Goal: Navigation & Orientation: Find specific page/section

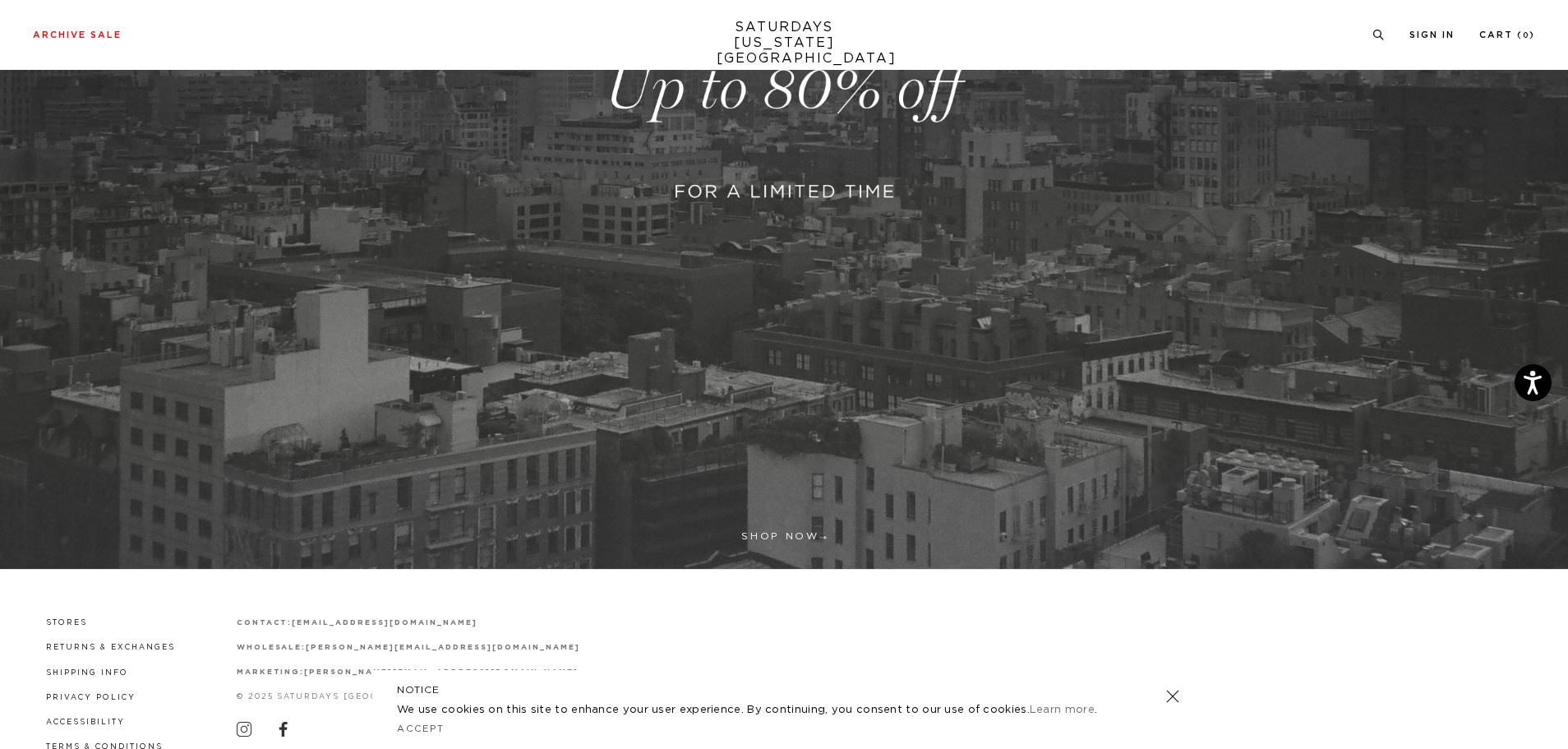
scroll to position [602, 0]
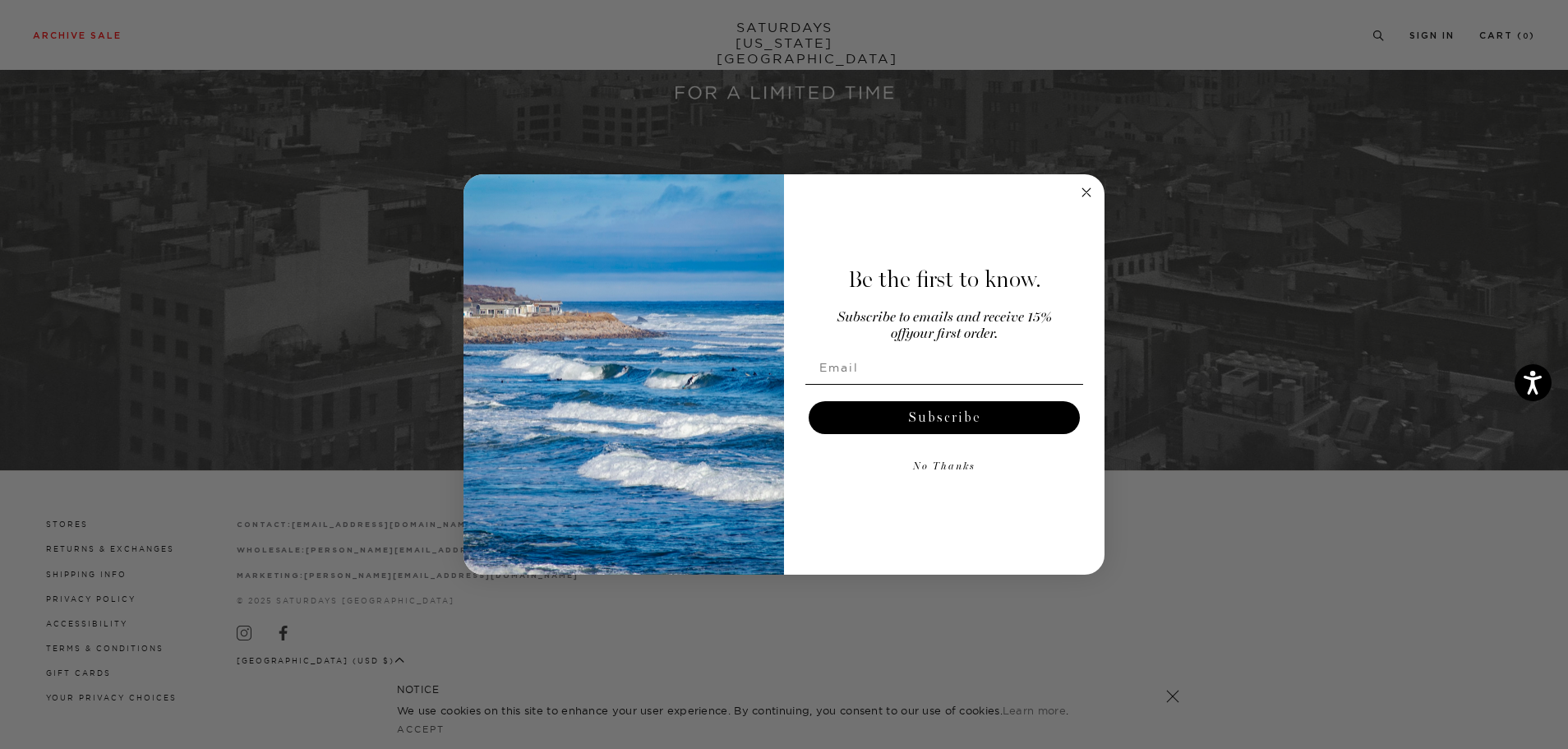
click at [1084, 187] on circle "Close dialog" at bounding box center [1087, 192] width 19 height 19
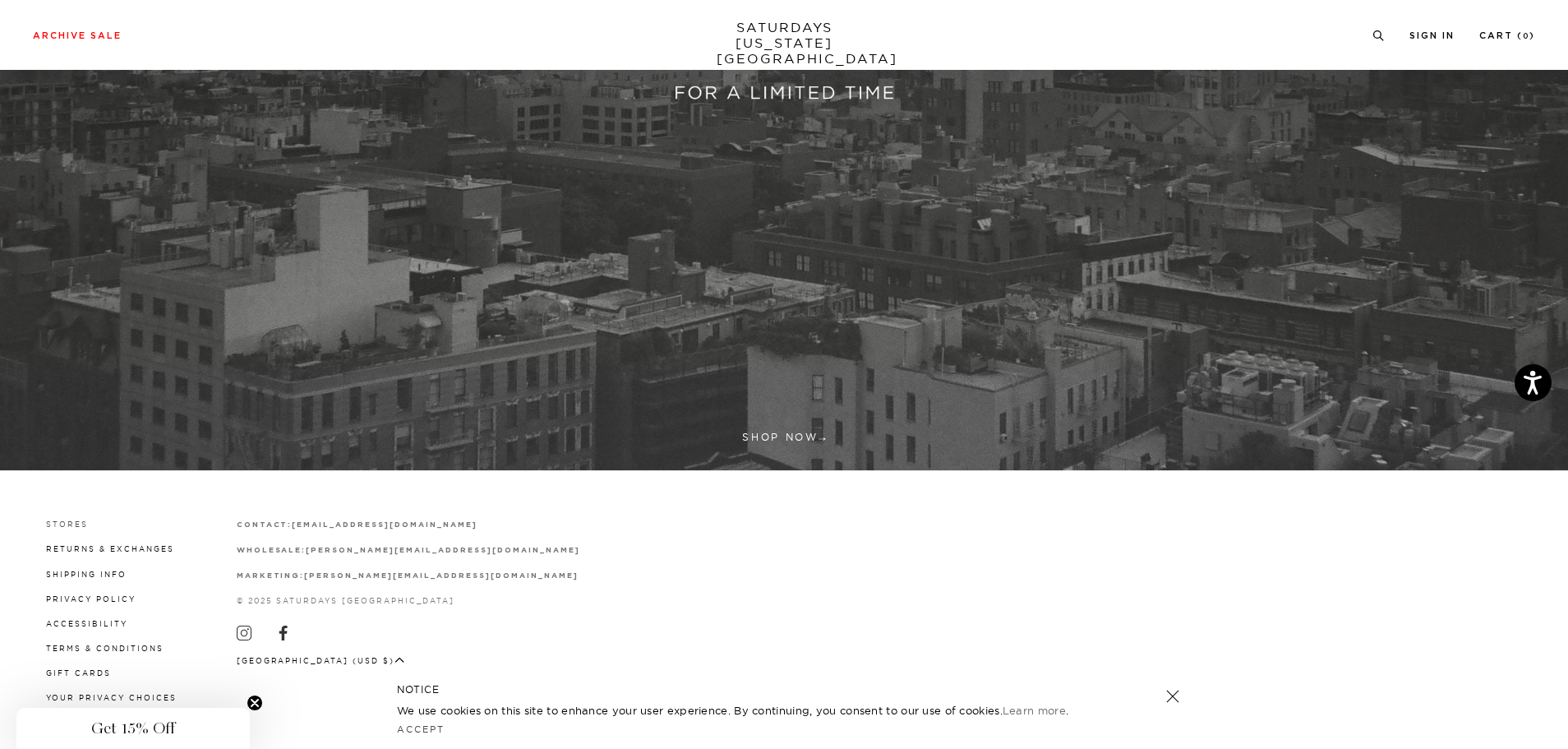
click at [62, 525] on link "Stores" at bounding box center [67, 524] width 42 height 9
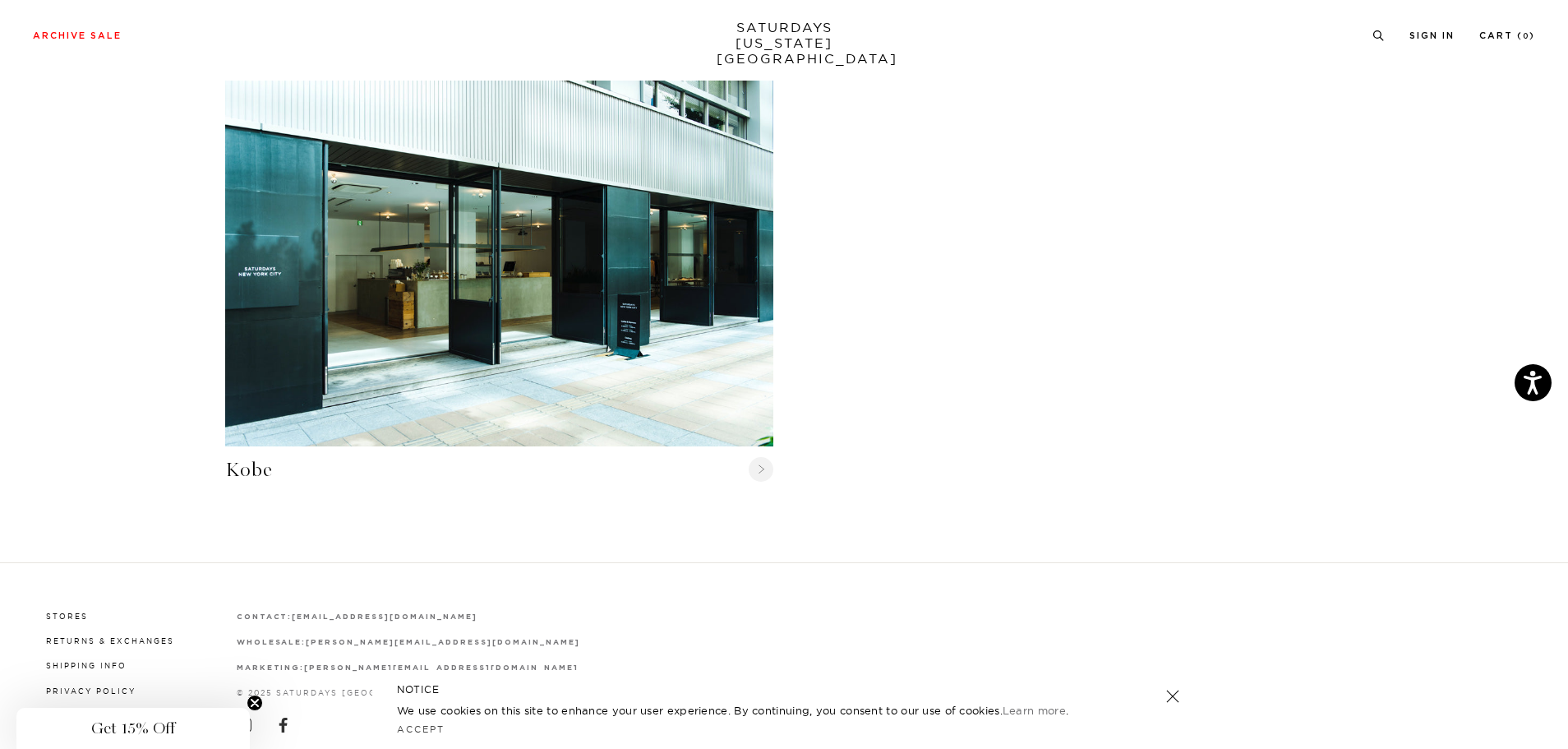
scroll to position [2043, 0]
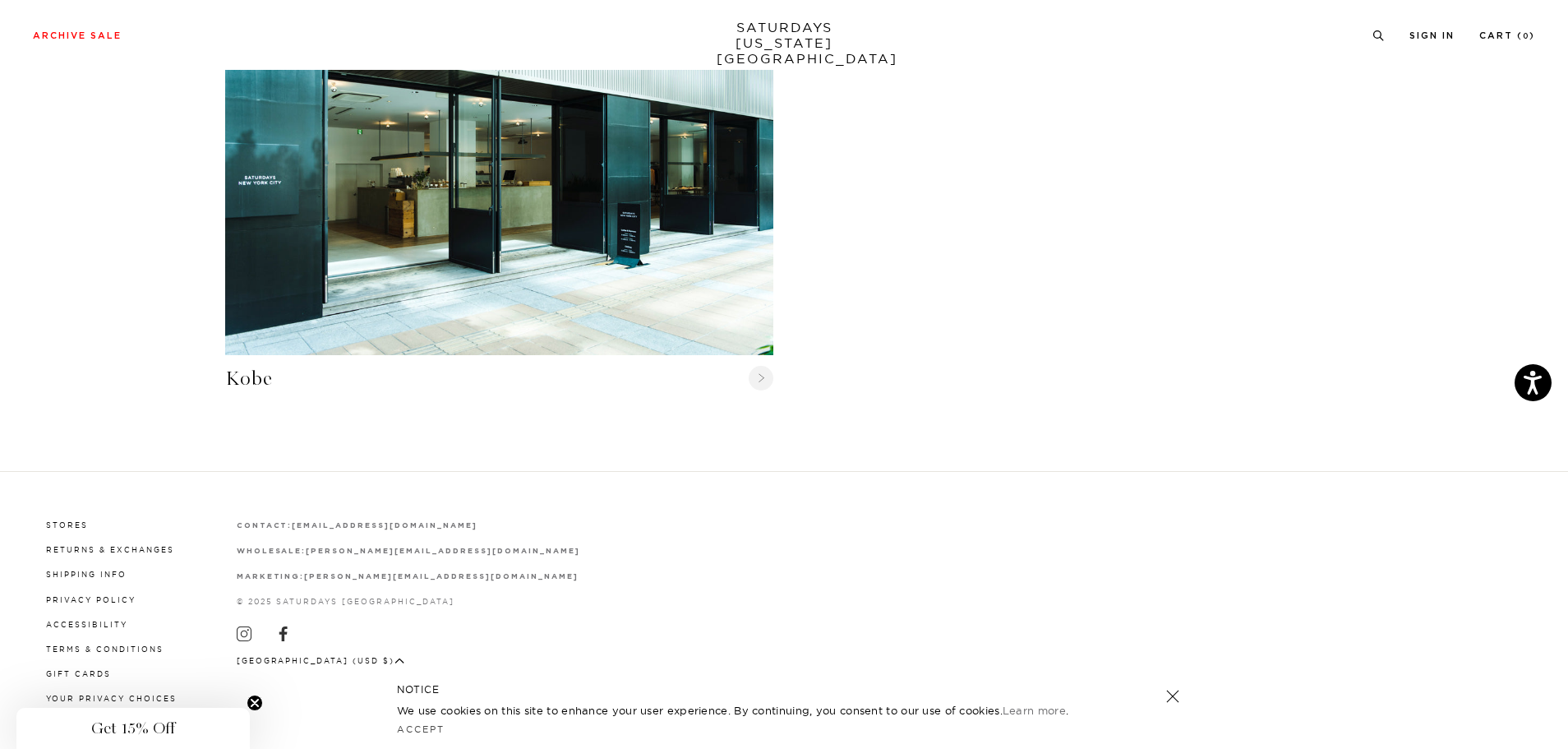
click at [251, 704] on circle "Close teaser" at bounding box center [254, 702] width 15 height 15
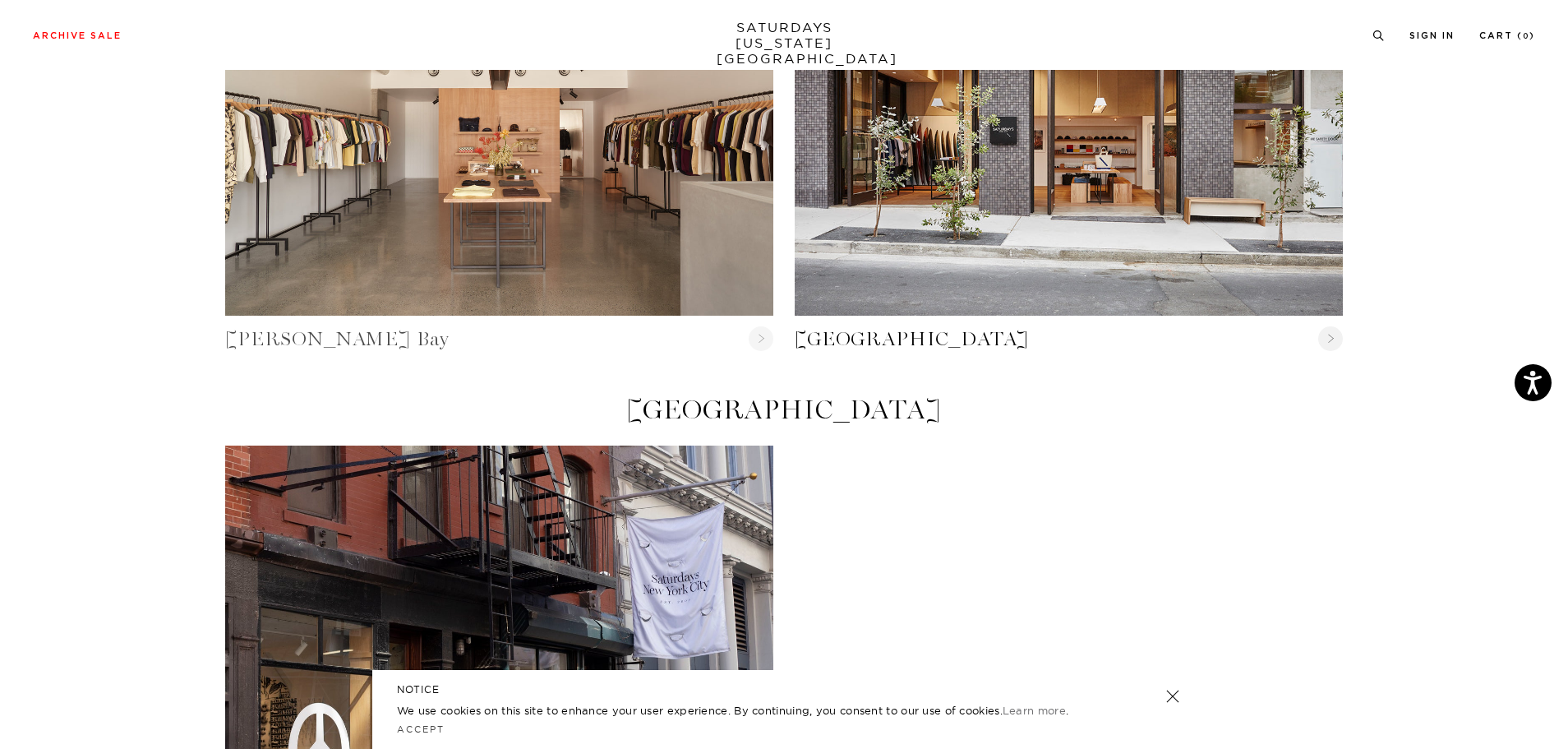
scroll to position [0, 0]
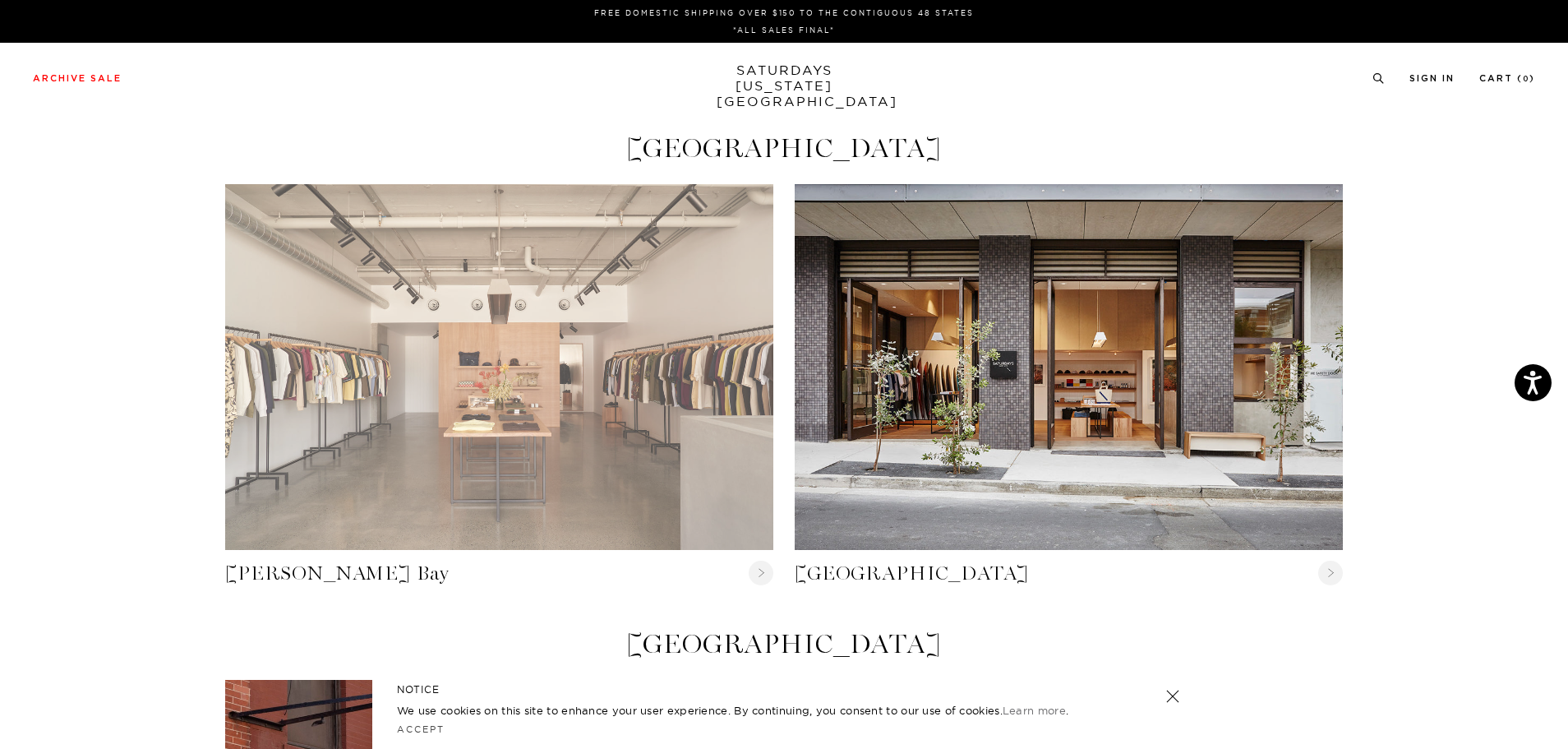
click at [562, 322] on link "Byron Bay" at bounding box center [499, 367] width 548 height 366
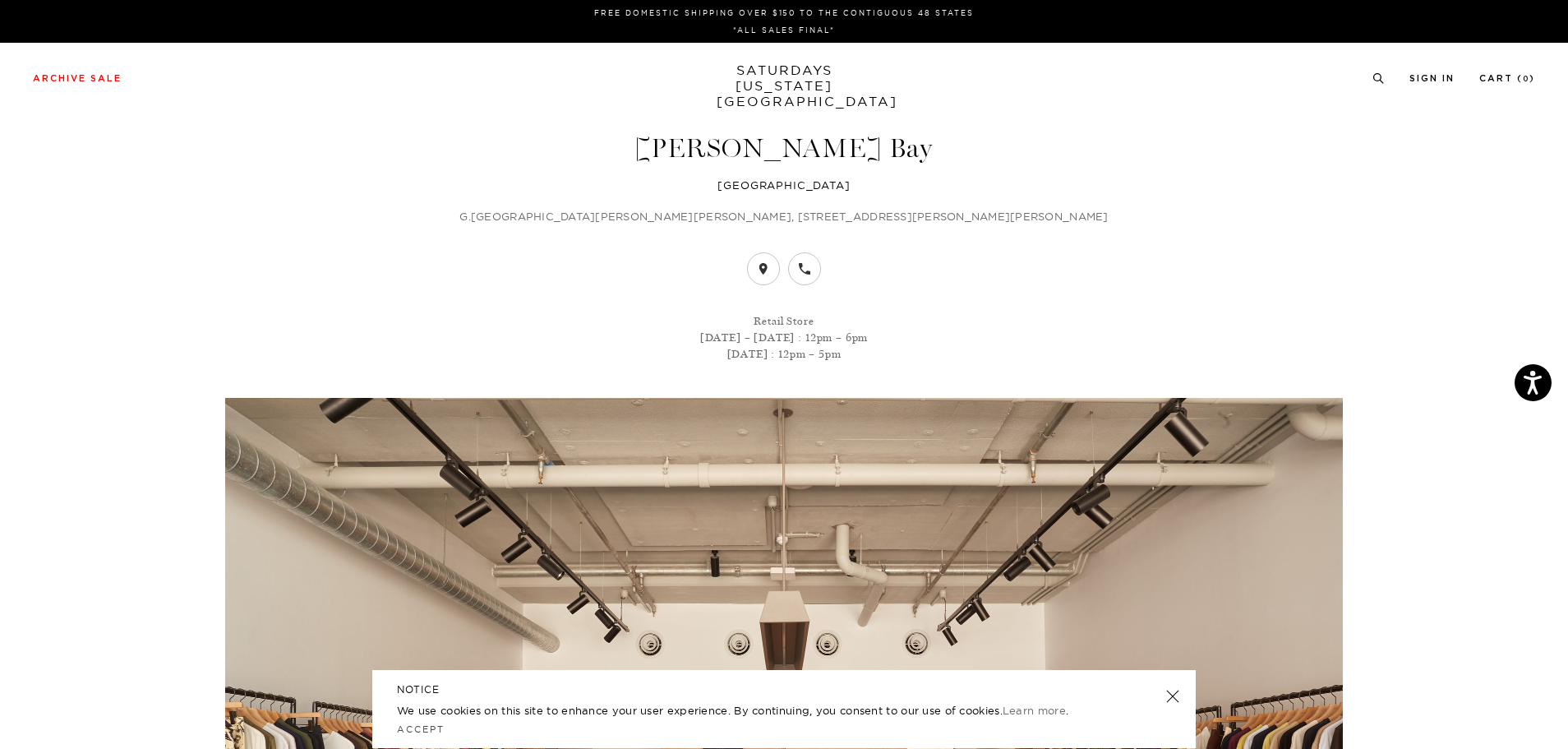
click at [756, 72] on link "SATURDAYS [US_STATE][GEOGRAPHIC_DATA]" at bounding box center [784, 85] width 136 height 47
